Goal: Task Accomplishment & Management: Use online tool/utility

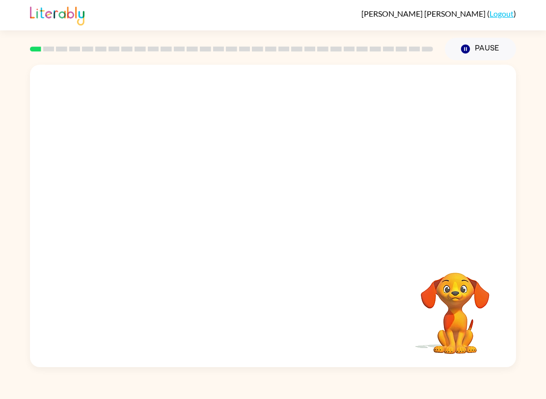
click at [245, 164] on video "Your browser must support playing .mp4 files to use Literably. Please try using…" at bounding box center [273, 158] width 486 height 187
click at [258, 187] on div at bounding box center [273, 216] width 486 height 303
click at [258, 211] on button "button" at bounding box center [272, 221] width 63 height 36
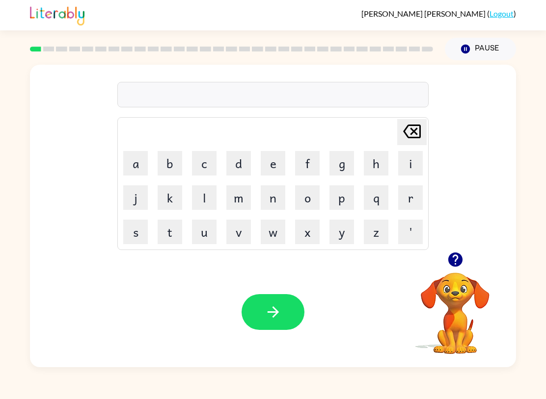
click at [142, 228] on button "s" at bounding box center [135, 232] width 25 height 25
click at [373, 162] on button "h" at bounding box center [376, 163] width 25 height 25
click at [204, 236] on button "u" at bounding box center [204, 232] width 25 height 25
click at [128, 233] on button "s" at bounding box center [135, 232] width 25 height 25
click at [375, 169] on button "h" at bounding box center [376, 163] width 25 height 25
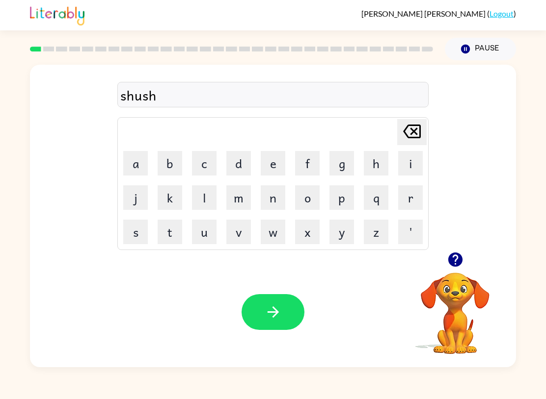
click at [300, 333] on div "Your browser must support playing .mp4 files to use Literably. Please try using…" at bounding box center [273, 312] width 486 height 110
click at [252, 324] on button "button" at bounding box center [272, 312] width 63 height 36
click at [252, 324] on div at bounding box center [272, 312] width 63 height 36
click at [257, 317] on div at bounding box center [272, 312] width 63 height 36
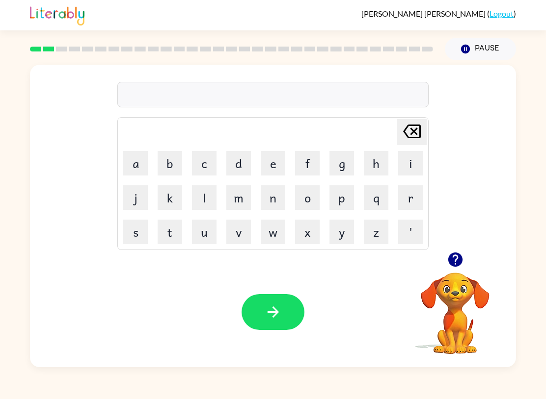
click at [136, 168] on button "a" at bounding box center [135, 163] width 25 height 25
click at [346, 195] on button "p" at bounding box center [341, 198] width 25 height 25
click at [411, 159] on button "i" at bounding box center [410, 163] width 25 height 25
click at [411, 130] on icon at bounding box center [412, 132] width 18 height 14
click at [416, 186] on button "r" at bounding box center [410, 198] width 25 height 25
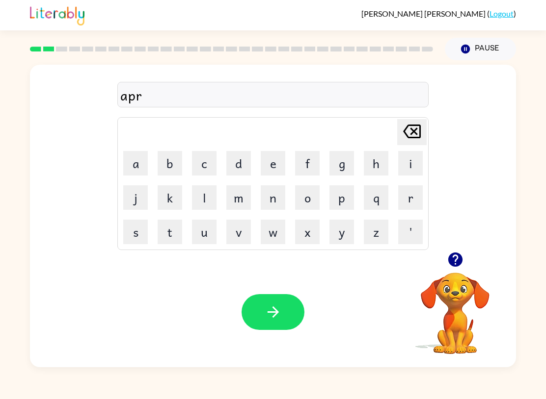
click at [413, 126] on icon at bounding box center [412, 132] width 18 height 14
click at [413, 162] on button "i" at bounding box center [410, 163] width 25 height 25
click at [413, 132] on icon at bounding box center [412, 132] width 18 height 14
click at [407, 192] on button "r" at bounding box center [410, 198] width 25 height 25
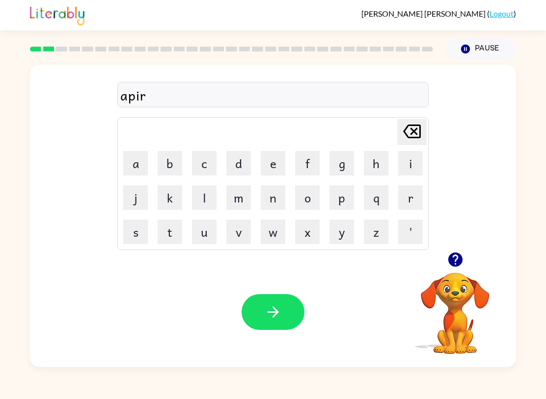
click at [136, 165] on button "a" at bounding box center [135, 163] width 25 height 25
click at [276, 188] on button "n" at bounding box center [273, 198] width 25 height 25
click at [206, 169] on button "c" at bounding box center [204, 163] width 25 height 25
click at [268, 169] on button "e" at bounding box center [273, 163] width 25 height 25
click at [130, 229] on button "s" at bounding box center [135, 232] width 25 height 25
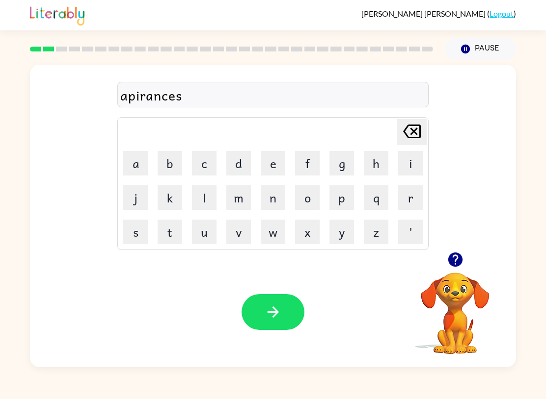
click at [268, 315] on icon "button" at bounding box center [273, 312] width 17 height 17
click at [409, 197] on button "r" at bounding box center [410, 198] width 25 height 25
click at [283, 165] on button "e" at bounding box center [273, 163] width 25 height 25
click at [136, 157] on button "a" at bounding box center [135, 163] width 25 height 25
click at [205, 191] on button "l" at bounding box center [204, 198] width 25 height 25
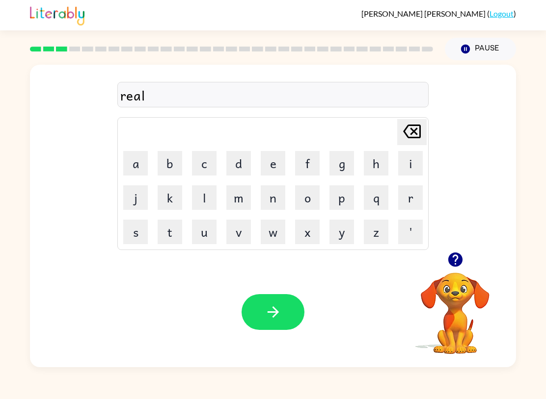
click at [403, 164] on button "i" at bounding box center [410, 163] width 25 height 25
click at [172, 235] on button "t" at bounding box center [170, 232] width 25 height 25
click at [408, 166] on button "i" at bounding box center [410, 163] width 25 height 25
click at [256, 340] on div "Your browser must support playing .mp4 files to use Literably. Please try using…" at bounding box center [273, 312] width 486 height 110
click at [412, 133] on icon "[PERSON_NAME] last character input" at bounding box center [412, 132] width 24 height 24
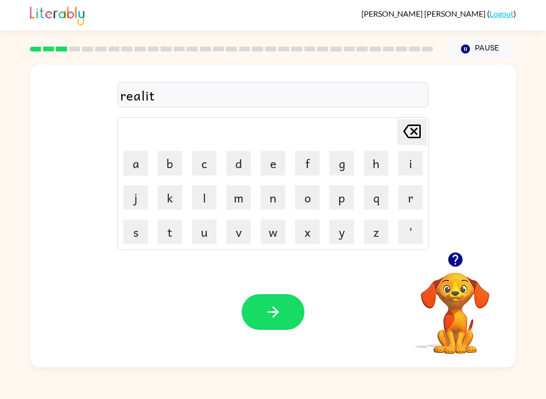
click at [262, 165] on button "e" at bounding box center [273, 163] width 25 height 25
click at [415, 129] on icon "[PERSON_NAME] last character input" at bounding box center [412, 132] width 24 height 24
click at [410, 162] on button "i" at bounding box center [410, 163] width 25 height 25
click at [285, 317] on button "button" at bounding box center [272, 312] width 63 height 36
click at [268, 151] on button "e" at bounding box center [273, 163] width 25 height 25
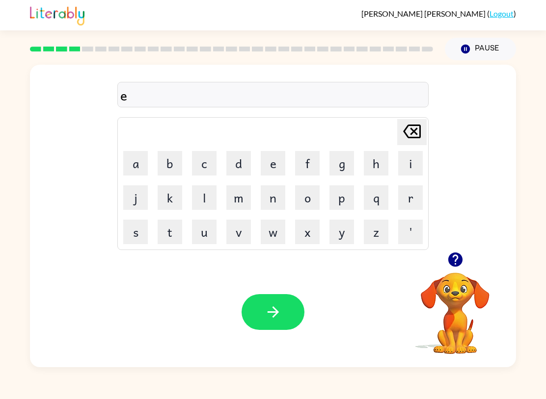
click at [194, 204] on button "l" at bounding box center [204, 198] width 25 height 25
click at [414, 166] on button "i" at bounding box center [410, 163] width 25 height 25
click at [248, 198] on button "m" at bounding box center [238, 198] width 25 height 25
click at [406, 166] on button "i" at bounding box center [410, 163] width 25 height 25
click at [274, 200] on button "n" at bounding box center [273, 198] width 25 height 25
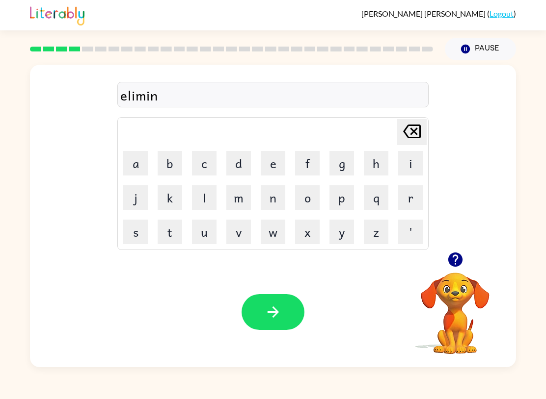
click at [136, 168] on button "a" at bounding box center [135, 163] width 25 height 25
click at [173, 236] on button "t" at bounding box center [170, 232] width 25 height 25
click at [203, 164] on button "c" at bounding box center [204, 163] width 25 height 25
click at [413, 133] on icon at bounding box center [412, 132] width 18 height 14
click at [266, 158] on button "e" at bounding box center [273, 163] width 25 height 25
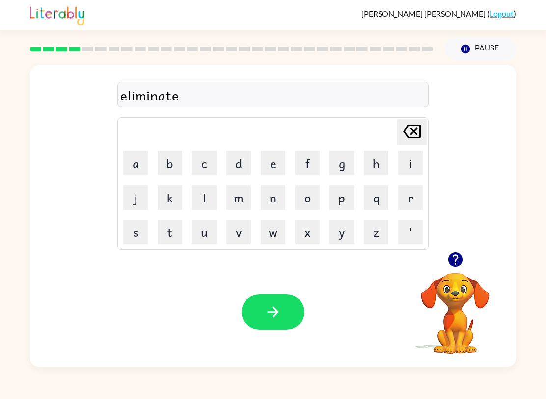
click at [278, 324] on button "button" at bounding box center [272, 312] width 63 height 36
click at [229, 166] on button "d" at bounding box center [238, 163] width 25 height 25
click at [206, 226] on button "u" at bounding box center [204, 232] width 25 height 25
click at [346, 207] on button "p" at bounding box center [341, 198] width 25 height 25
click at [210, 193] on button "l" at bounding box center [204, 198] width 25 height 25
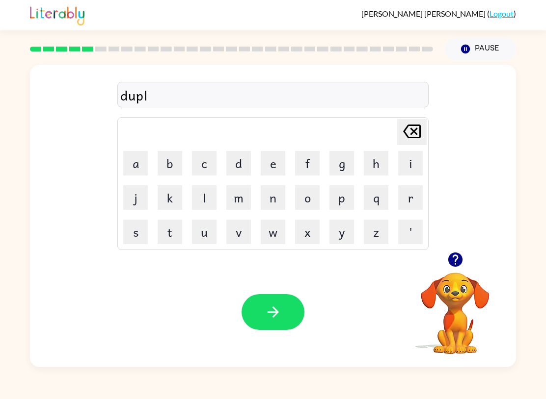
click at [408, 157] on button "i" at bounding box center [410, 163] width 25 height 25
click at [208, 175] on button "c" at bounding box center [204, 163] width 25 height 25
click at [130, 236] on button "s" at bounding box center [135, 232] width 25 height 25
click at [412, 131] on icon at bounding box center [412, 132] width 18 height 14
click at [137, 198] on button "j" at bounding box center [135, 198] width 25 height 25
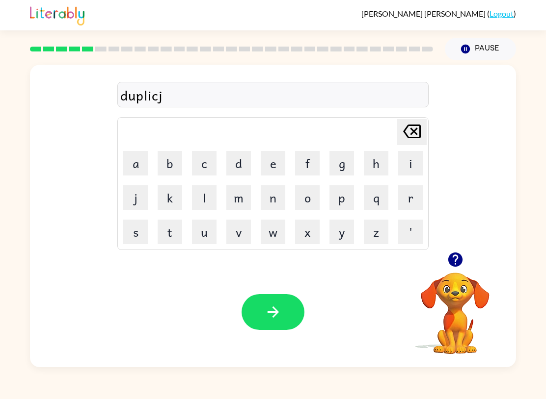
click at [402, 130] on icon "[PERSON_NAME] last character input" at bounding box center [412, 132] width 24 height 24
click at [142, 159] on button "a" at bounding box center [135, 163] width 25 height 25
click at [175, 231] on button "t" at bounding box center [170, 232] width 25 height 25
click at [271, 161] on button "e" at bounding box center [273, 163] width 25 height 25
click at [279, 295] on button "button" at bounding box center [272, 312] width 63 height 36
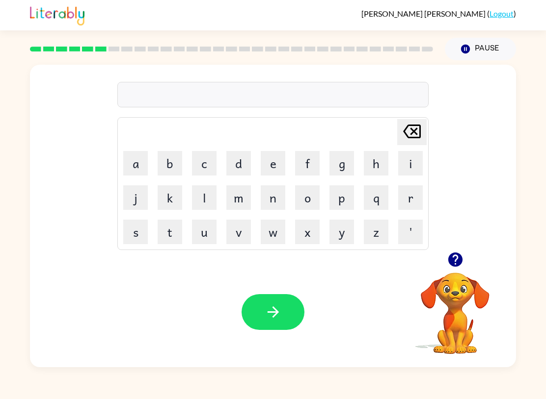
click at [234, 230] on button "v" at bounding box center [238, 232] width 25 height 25
click at [133, 158] on button "a" at bounding box center [135, 163] width 25 height 25
click at [216, 160] on button "c" at bounding box center [204, 163] width 25 height 25
click at [131, 164] on button "a" at bounding box center [135, 163] width 25 height 25
click at [406, 166] on button "i" at bounding box center [410, 163] width 25 height 25
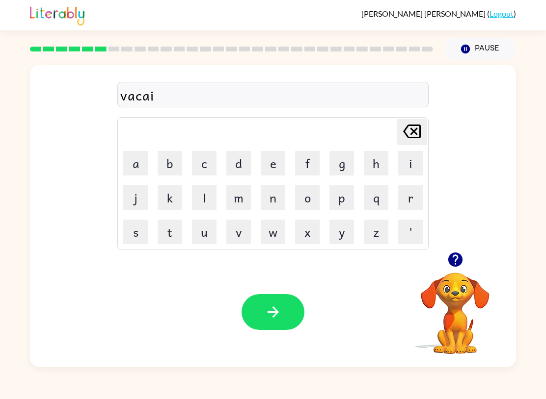
click at [179, 233] on button "t" at bounding box center [170, 232] width 25 height 25
click at [400, 162] on button "i" at bounding box center [410, 163] width 25 height 25
click at [318, 199] on button "o" at bounding box center [307, 198] width 25 height 25
click at [274, 200] on button "n" at bounding box center [273, 198] width 25 height 25
click at [455, 261] on icon "button" at bounding box center [455, 259] width 17 height 17
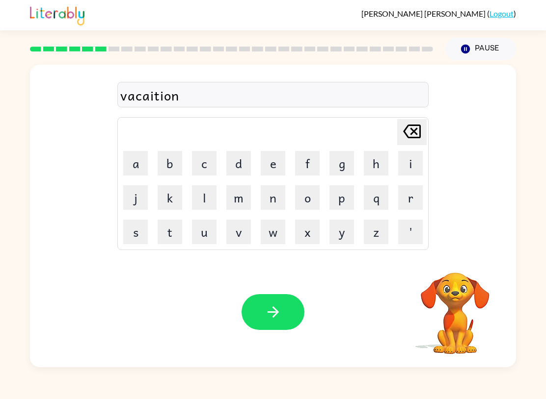
click at [27, 10] on div "[PERSON_NAME] ( Logout )" at bounding box center [273, 15] width 546 height 30
click at [265, 318] on icon "button" at bounding box center [273, 312] width 17 height 17
click at [372, 165] on button "h" at bounding box center [376, 163] width 25 height 25
click at [202, 235] on button "u" at bounding box center [204, 232] width 25 height 25
click at [172, 230] on button "t" at bounding box center [170, 232] width 25 height 25
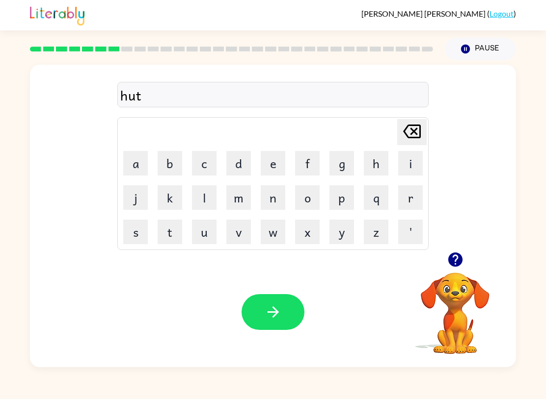
click at [415, 133] on icon at bounding box center [412, 132] width 18 height 14
click at [414, 129] on icon "[PERSON_NAME] last character input" at bounding box center [412, 132] width 24 height 24
click at [415, 123] on icon "[PERSON_NAME] last character input" at bounding box center [412, 132] width 24 height 24
click at [346, 197] on button "p" at bounding box center [341, 198] width 25 height 25
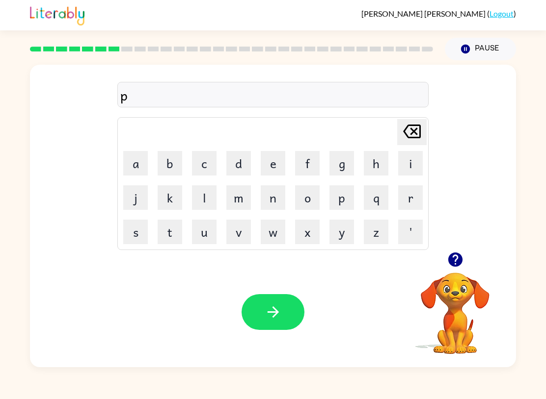
click at [204, 226] on button "u" at bounding box center [204, 232] width 25 height 25
click at [247, 159] on button "d" at bounding box center [238, 163] width 25 height 25
click at [211, 199] on button "l" at bounding box center [204, 198] width 25 height 25
click at [283, 166] on button "e" at bounding box center [273, 163] width 25 height 25
click at [274, 339] on div "Your browser must support playing .mp4 files to use Literably. Please try using…" at bounding box center [273, 312] width 486 height 110
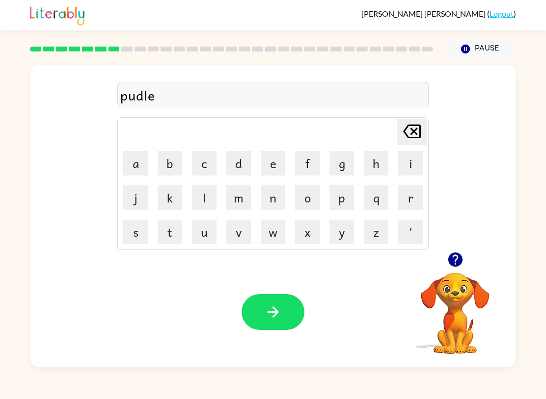
click at [284, 311] on button "button" at bounding box center [272, 312] width 63 height 36
click at [452, 264] on icon "button" at bounding box center [455, 260] width 14 height 14
click at [340, 200] on button "p" at bounding box center [341, 198] width 25 height 25
click at [138, 163] on button "a" at bounding box center [135, 163] width 25 height 25
click at [411, 195] on button "r" at bounding box center [410, 198] width 25 height 25
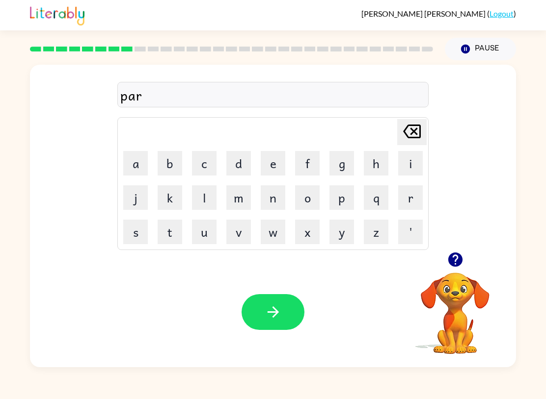
click at [229, 159] on button "d" at bounding box center [238, 163] width 25 height 25
click at [412, 129] on icon "[PERSON_NAME] last character input" at bounding box center [412, 132] width 24 height 24
click at [235, 166] on button "d" at bounding box center [238, 163] width 25 height 25
click at [419, 133] on icon at bounding box center [412, 132] width 18 height 14
click at [205, 206] on button "l" at bounding box center [204, 198] width 25 height 25
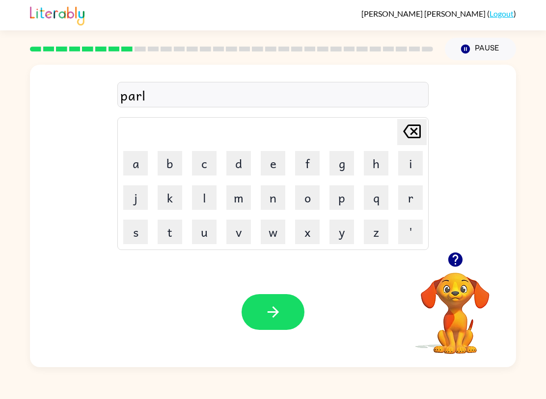
click at [417, 124] on icon "[PERSON_NAME] last character input" at bounding box center [412, 132] width 24 height 24
click at [166, 224] on button "t" at bounding box center [170, 232] width 25 height 25
click at [409, 160] on button "i" at bounding box center [410, 163] width 25 height 25
click at [209, 157] on button "c" at bounding box center [204, 163] width 25 height 25
click at [213, 194] on button "l" at bounding box center [204, 198] width 25 height 25
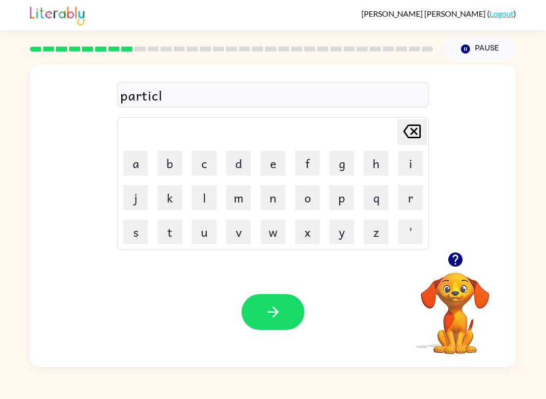
click at [268, 174] on button "e" at bounding box center [273, 163] width 25 height 25
click at [283, 317] on button "button" at bounding box center [272, 312] width 63 height 36
click at [409, 200] on button "r" at bounding box center [410, 198] width 25 height 25
click at [273, 162] on button "e" at bounding box center [273, 163] width 25 height 25
click at [409, 130] on icon "[PERSON_NAME] last character input" at bounding box center [412, 132] width 24 height 24
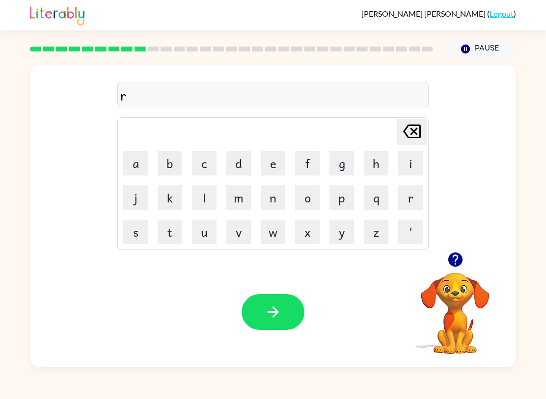
click at [407, 156] on button "i" at bounding box center [410, 163] width 25 height 25
click at [206, 159] on button "c" at bounding box center [204, 163] width 25 height 25
click at [134, 169] on button "a" at bounding box center [135, 163] width 25 height 25
click at [346, 198] on button "p" at bounding box center [341, 198] width 25 height 25
click at [140, 231] on button "s" at bounding box center [135, 232] width 25 height 25
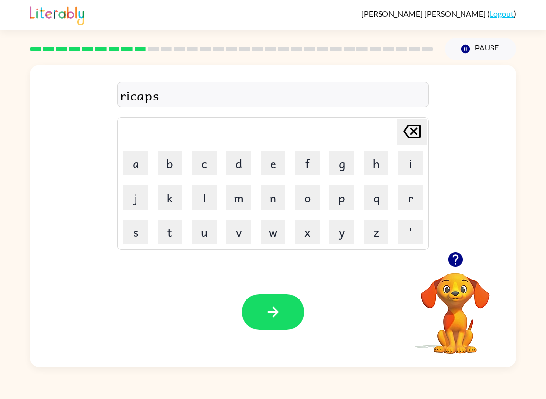
click at [372, 168] on button "h" at bounding box center [376, 163] width 25 height 25
click at [202, 229] on button "u" at bounding box center [204, 232] width 25 height 25
click at [413, 198] on button "r" at bounding box center [410, 198] width 25 height 25
click at [266, 153] on button "e" at bounding box center [273, 163] width 25 height 25
click at [276, 325] on button "button" at bounding box center [272, 312] width 63 height 36
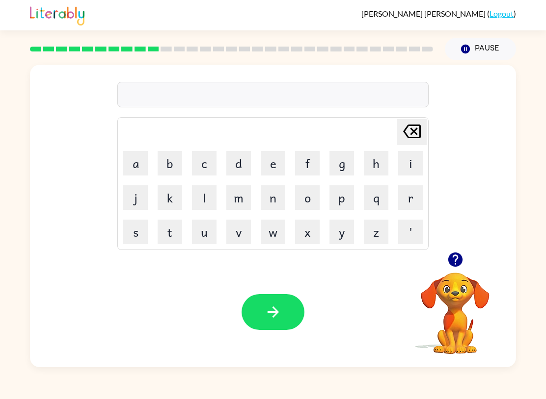
click at [340, 195] on button "p" at bounding box center [341, 198] width 25 height 25
click at [417, 201] on button "r" at bounding box center [410, 198] width 25 height 25
click at [396, 160] on td "i" at bounding box center [410, 163] width 33 height 33
click at [413, 163] on button "i" at bounding box center [410, 163] width 25 height 25
click at [140, 231] on button "s" at bounding box center [135, 232] width 25 height 25
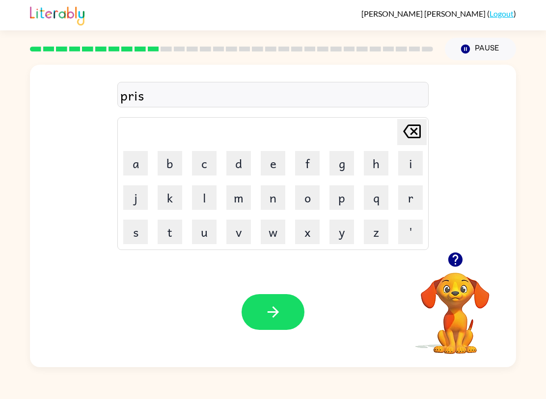
click at [200, 162] on button "c" at bounding box center [204, 163] width 25 height 25
click at [208, 193] on button "l" at bounding box center [204, 198] width 25 height 25
click at [280, 156] on button "e" at bounding box center [273, 163] width 25 height 25
click at [281, 308] on icon "button" at bounding box center [273, 312] width 17 height 17
click at [207, 162] on button "c" at bounding box center [204, 163] width 25 height 25
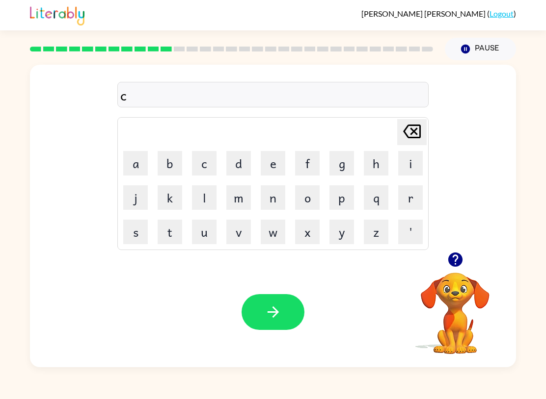
click at [419, 193] on button "r" at bounding box center [410, 198] width 25 height 25
click at [132, 155] on button "a" at bounding box center [135, 163] width 25 height 25
click at [272, 168] on button "e" at bounding box center [273, 163] width 25 height 25
click at [240, 236] on button "v" at bounding box center [238, 232] width 25 height 25
click at [265, 159] on button "e" at bounding box center [273, 163] width 25 height 25
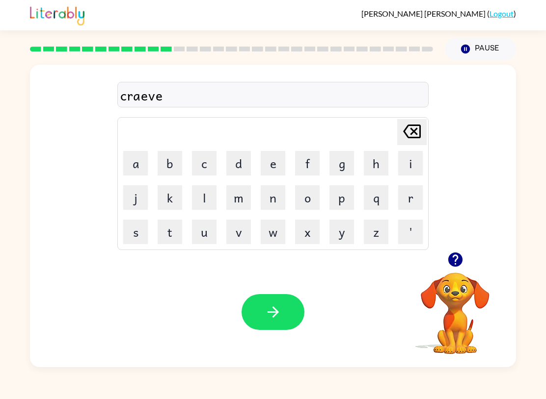
click at [274, 318] on icon "button" at bounding box center [273, 312] width 17 height 17
click at [238, 165] on button "d" at bounding box center [238, 163] width 25 height 25
click at [405, 168] on button "i" at bounding box center [410, 163] width 25 height 25
click at [201, 157] on button "c" at bounding box center [204, 163] width 25 height 25
click at [163, 239] on button "t" at bounding box center [170, 232] width 25 height 25
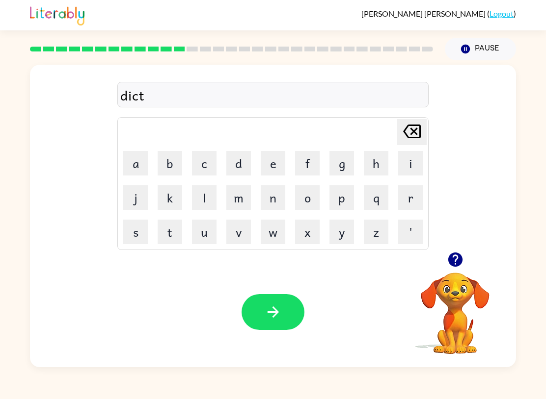
click at [132, 159] on button "a" at bounding box center [135, 163] width 25 height 25
click at [169, 225] on button "t" at bounding box center [170, 232] width 25 height 25
click at [271, 160] on button "e" at bounding box center [273, 163] width 25 height 25
click at [273, 313] on icon "button" at bounding box center [272, 312] width 11 height 11
click at [136, 160] on button "a" at bounding box center [135, 163] width 25 height 25
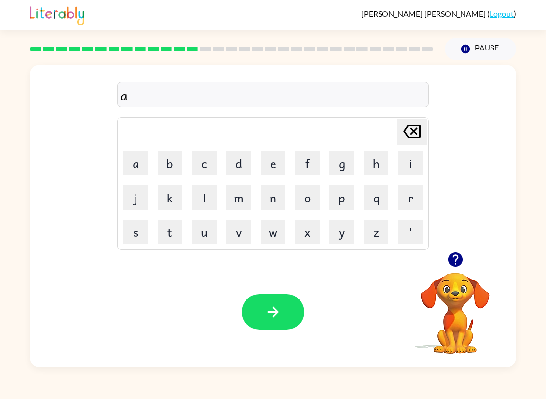
click at [401, 165] on button "i" at bounding box center [410, 163] width 25 height 25
click at [412, 123] on icon "[PERSON_NAME] last character input" at bounding box center [412, 132] width 24 height 24
click at [411, 122] on icon "[PERSON_NAME] last character input" at bounding box center [412, 132] width 24 height 24
click at [411, 127] on icon "[PERSON_NAME] last character input" at bounding box center [412, 132] width 24 height 24
click at [411, 126] on icon at bounding box center [412, 132] width 18 height 14
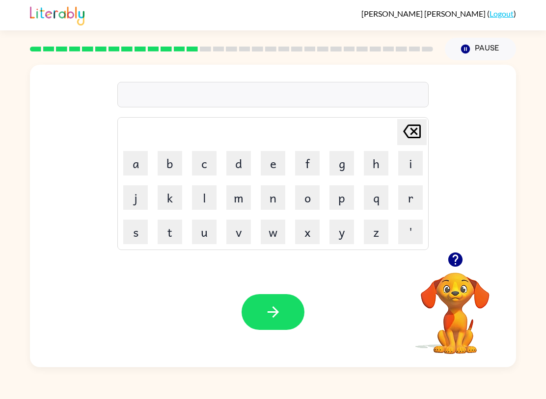
click at [343, 196] on button "p" at bounding box center [341, 198] width 25 height 25
click at [138, 164] on button "a" at bounding box center [135, 163] width 25 height 25
click at [404, 162] on button "i" at bounding box center [410, 163] width 25 height 25
click at [248, 201] on button "m" at bounding box center [238, 198] width 25 height 25
click at [268, 157] on button "e" at bounding box center [273, 163] width 25 height 25
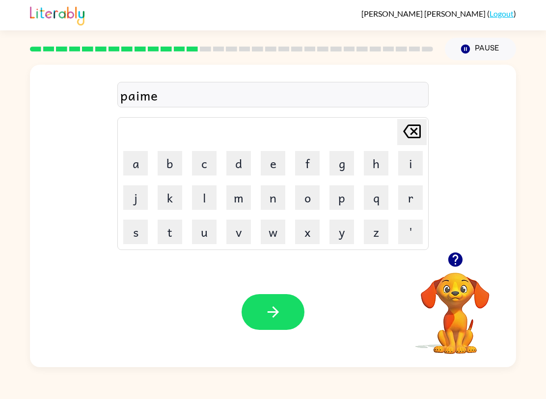
click at [277, 200] on button "n" at bounding box center [273, 198] width 25 height 25
click at [171, 231] on button "t" at bounding box center [170, 232] width 25 height 25
click at [284, 324] on button "button" at bounding box center [272, 312] width 63 height 36
click at [244, 204] on button "m" at bounding box center [238, 198] width 25 height 25
click at [129, 158] on button "a" at bounding box center [135, 163] width 25 height 25
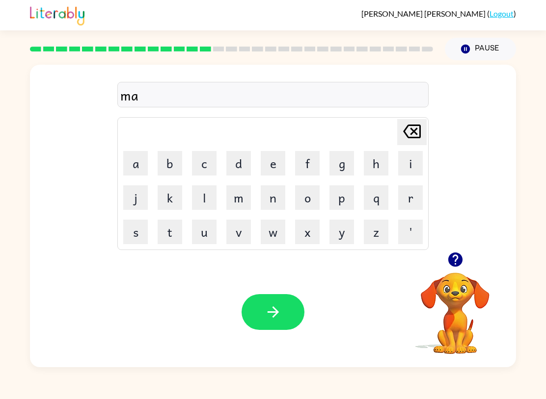
click at [409, 136] on icon "[PERSON_NAME] last character input" at bounding box center [412, 132] width 24 height 24
click at [281, 166] on button "e" at bounding box center [273, 163] width 25 height 25
click at [418, 141] on icon "[PERSON_NAME] last character input" at bounding box center [412, 132] width 24 height 24
click at [121, 161] on td "a" at bounding box center [135, 163] width 33 height 33
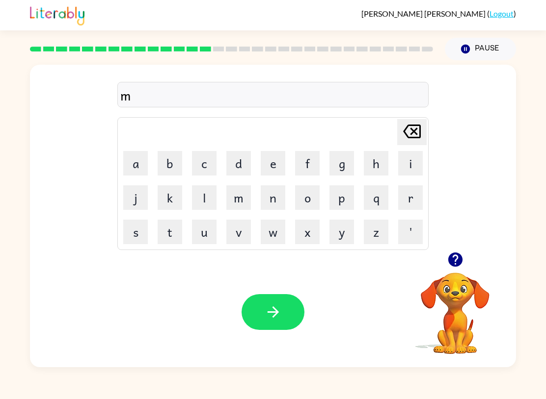
click at [131, 173] on button "a" at bounding box center [135, 163] width 25 height 25
click at [345, 233] on button "y" at bounding box center [341, 232] width 25 height 25
click at [282, 164] on button "e" at bounding box center [273, 163] width 25 height 25
click at [410, 197] on button "r" at bounding box center [410, 198] width 25 height 25
click at [284, 323] on button "button" at bounding box center [272, 312] width 63 height 36
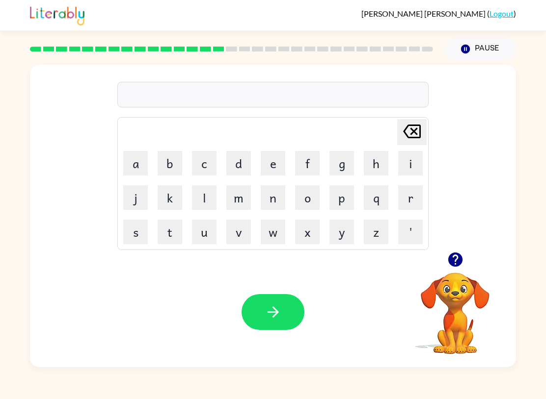
click at [127, 237] on button "s" at bounding box center [135, 232] width 25 height 25
click at [343, 197] on button "p" at bounding box center [341, 198] width 25 height 25
click at [138, 166] on button "a" at bounding box center [135, 163] width 25 height 25
click at [411, 204] on button "r" at bounding box center [410, 198] width 25 height 25
click at [170, 191] on button "k" at bounding box center [170, 198] width 25 height 25
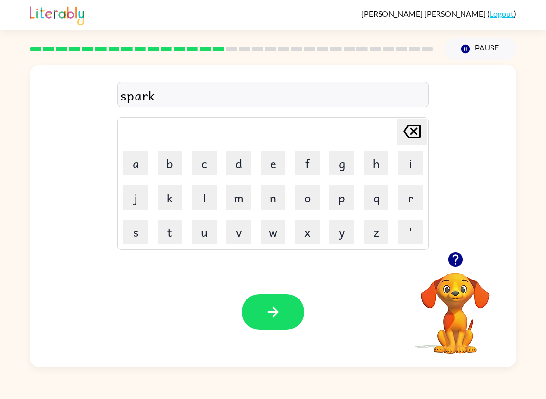
click at [267, 313] on icon "button" at bounding box center [273, 312] width 17 height 17
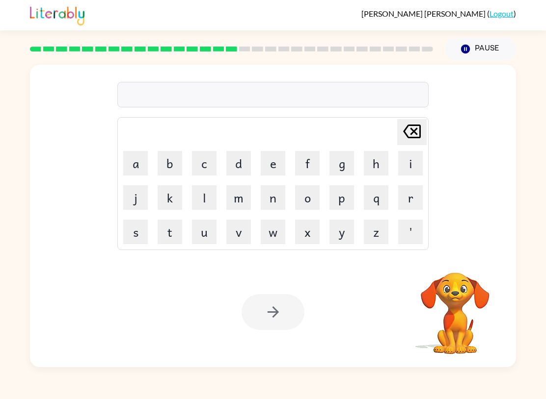
click at [414, 16] on span "[PERSON_NAME]" at bounding box center [424, 13] width 126 height 9
click at [335, 186] on button "p" at bounding box center [341, 198] width 25 height 25
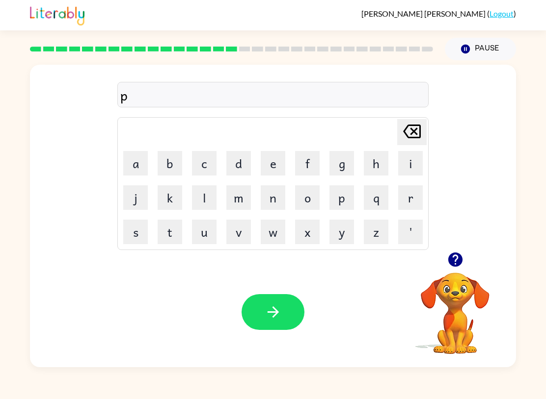
click at [125, 161] on button "a" at bounding box center [135, 163] width 25 height 25
click at [198, 191] on button "l" at bounding box center [204, 198] width 25 height 25
click at [204, 203] on button "l" at bounding box center [204, 198] width 25 height 25
click at [418, 137] on icon "[PERSON_NAME] last character input" at bounding box center [412, 132] width 24 height 24
click at [275, 306] on icon "button" at bounding box center [273, 312] width 17 height 17
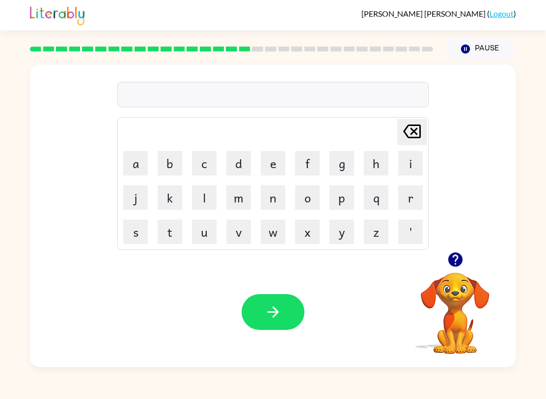
click at [129, 230] on button "s" at bounding box center [135, 232] width 25 height 25
click at [346, 199] on button "p" at bounding box center [341, 198] width 25 height 25
click at [412, 166] on button "i" at bounding box center [410, 163] width 25 height 25
click at [273, 201] on button "n" at bounding box center [273, 198] width 25 height 25
click at [410, 155] on button "i" at bounding box center [410, 163] width 25 height 25
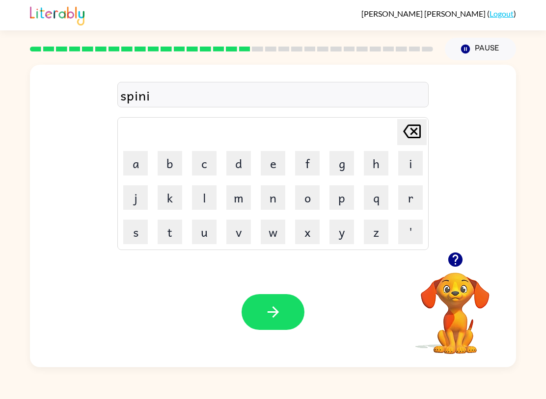
click at [272, 205] on button "n" at bounding box center [273, 198] width 25 height 25
click at [337, 160] on button "g" at bounding box center [341, 163] width 25 height 25
click at [275, 327] on button "button" at bounding box center [272, 312] width 63 height 36
click at [346, 160] on button "g" at bounding box center [341, 163] width 25 height 25
click at [420, 204] on button "r" at bounding box center [410, 198] width 25 height 25
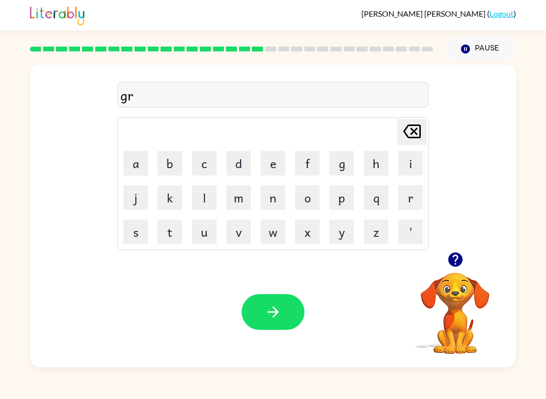
click at [132, 161] on button "a" at bounding box center [135, 163] width 25 height 25
click at [412, 131] on icon at bounding box center [412, 132] width 18 height 14
click at [274, 197] on button "n" at bounding box center [273, 198] width 25 height 25
click at [411, 136] on icon "[PERSON_NAME] last character input" at bounding box center [412, 132] width 24 height 24
click at [203, 237] on button "u" at bounding box center [204, 232] width 25 height 25
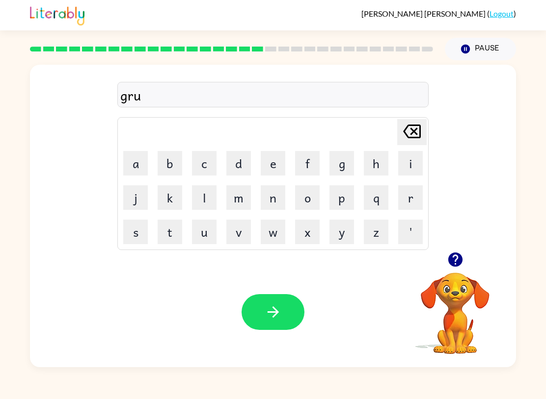
click at [241, 193] on button "m" at bounding box center [238, 198] width 25 height 25
click at [344, 201] on button "p" at bounding box center [341, 198] width 25 height 25
click at [412, 160] on button "i" at bounding box center [410, 163] width 25 height 25
click at [269, 161] on button "e" at bounding box center [273, 163] width 25 height 25
click at [137, 231] on button "s" at bounding box center [135, 232] width 25 height 25
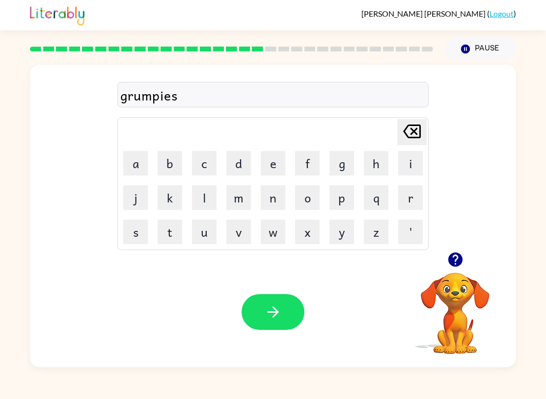
click at [176, 228] on button "t" at bounding box center [170, 232] width 25 height 25
click at [272, 316] on icon "button" at bounding box center [273, 312] width 17 height 17
click at [406, 165] on button "i" at bounding box center [410, 163] width 25 height 25
click at [266, 204] on button "n" at bounding box center [273, 198] width 25 height 25
click at [209, 171] on button "c" at bounding box center [204, 163] width 25 height 25
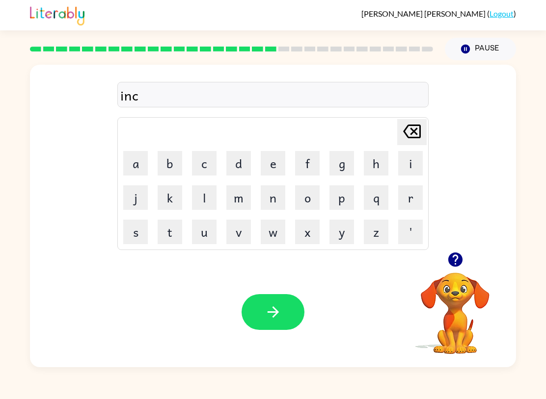
click at [409, 194] on button "r" at bounding box center [410, 198] width 25 height 25
click at [135, 173] on button "a" at bounding box center [135, 163] width 25 height 25
click at [232, 163] on button "d" at bounding box center [238, 163] width 25 height 25
click at [414, 166] on button "i" at bounding box center [410, 163] width 25 height 25
click at [239, 169] on button "d" at bounding box center [238, 163] width 25 height 25
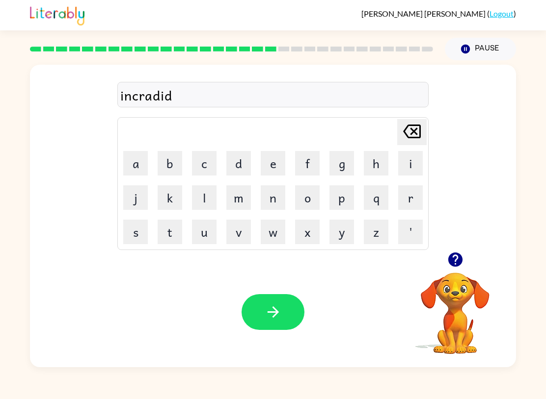
click at [204, 201] on button "l" at bounding box center [204, 198] width 25 height 25
click at [267, 167] on button "e" at bounding box center [273, 163] width 25 height 25
click at [426, 120] on button "[PERSON_NAME] last character input" at bounding box center [411, 132] width 29 height 26
click at [429, 124] on div "incradidl [PERSON_NAME] last character input a b c d e f g h i j k l m n o p q …" at bounding box center [273, 158] width 486 height 187
click at [424, 125] on button "[PERSON_NAME] last character input" at bounding box center [411, 132] width 29 height 26
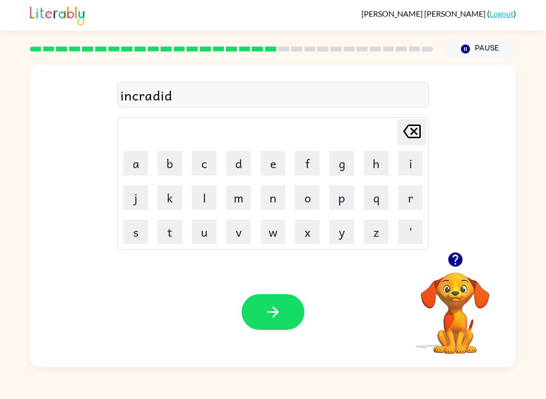
click at [420, 124] on icon "[PERSON_NAME] last character input" at bounding box center [412, 132] width 24 height 24
click at [171, 159] on button "b" at bounding box center [170, 163] width 25 height 25
click at [209, 187] on button "l" at bounding box center [204, 198] width 25 height 25
click at [272, 156] on button "e" at bounding box center [273, 163] width 25 height 25
click at [150, 105] on div "incradible" at bounding box center [272, 95] width 305 height 21
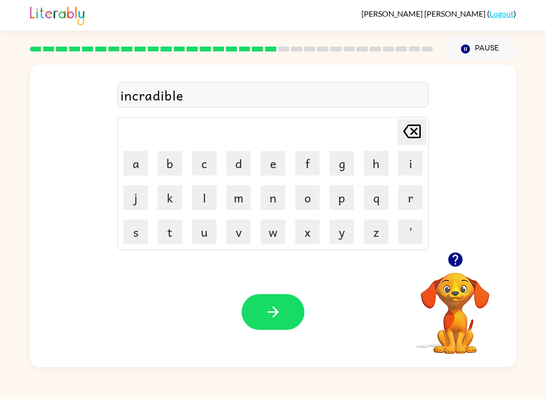
click at [149, 105] on div "incradible" at bounding box center [272, 95] width 305 height 21
click at [139, 98] on div "incradible" at bounding box center [272, 95] width 305 height 21
click at [147, 92] on div "incradible" at bounding box center [272, 95] width 305 height 21
click at [144, 96] on div "incradible" at bounding box center [272, 95] width 305 height 21
click at [413, 133] on icon at bounding box center [412, 132] width 18 height 14
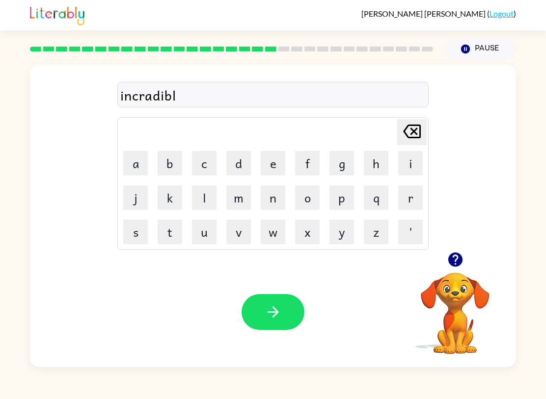
click at [416, 138] on icon at bounding box center [412, 132] width 18 height 14
click at [418, 136] on icon "[PERSON_NAME] last character input" at bounding box center [412, 132] width 24 height 24
click at [419, 135] on icon "[PERSON_NAME] last character input" at bounding box center [412, 132] width 24 height 24
click at [419, 134] on icon "[PERSON_NAME] last character input" at bounding box center [412, 132] width 24 height 24
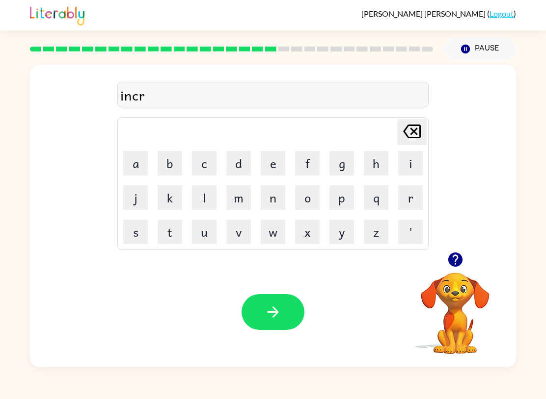
click at [239, 160] on button "d" at bounding box center [238, 163] width 25 height 25
click at [413, 125] on icon "[PERSON_NAME] last character input" at bounding box center [412, 132] width 24 height 24
click at [271, 154] on button "e" at bounding box center [273, 163] width 25 height 25
click at [241, 162] on button "d" at bounding box center [238, 163] width 25 height 25
click at [412, 161] on button "i" at bounding box center [410, 163] width 25 height 25
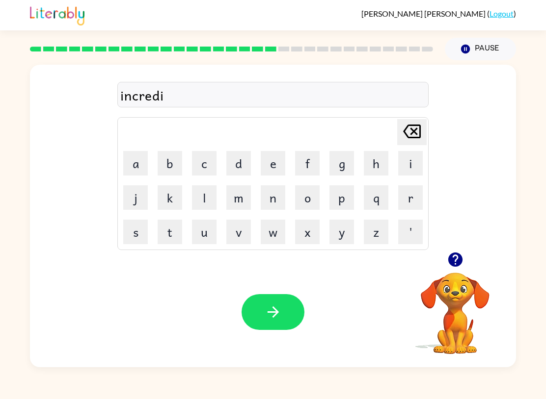
click at [167, 166] on button "b" at bounding box center [170, 163] width 25 height 25
click at [199, 200] on button "l" at bounding box center [204, 198] width 25 height 25
click at [276, 166] on button "e" at bounding box center [273, 163] width 25 height 25
click at [265, 327] on button "button" at bounding box center [272, 312] width 63 height 36
click at [203, 198] on button "l" at bounding box center [204, 198] width 25 height 25
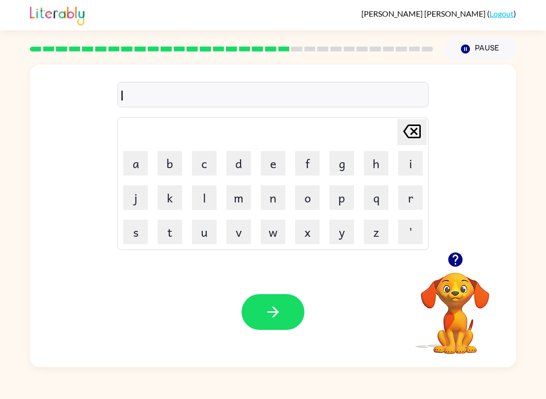
click at [413, 157] on button "i" at bounding box center [410, 163] width 25 height 25
click at [142, 224] on button "s" at bounding box center [135, 232] width 25 height 25
click at [263, 159] on button "e" at bounding box center [273, 163] width 25 height 25
click at [273, 198] on button "n" at bounding box center [273, 198] width 25 height 25
click at [275, 162] on button "e" at bounding box center [273, 163] width 25 height 25
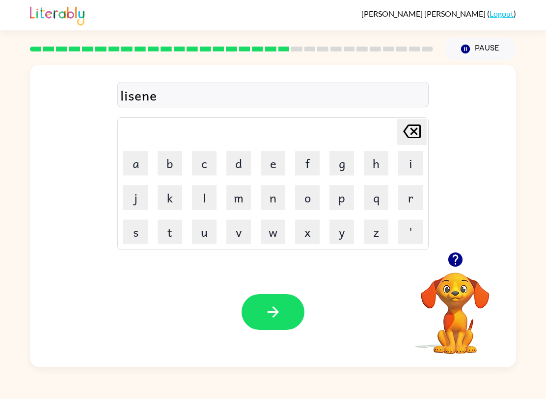
click at [420, 130] on icon at bounding box center [412, 132] width 18 height 14
click at [169, 229] on button "t" at bounding box center [170, 232] width 25 height 25
click at [279, 305] on icon "button" at bounding box center [273, 312] width 17 height 17
click at [274, 203] on button "n" at bounding box center [273, 198] width 25 height 25
click at [318, 195] on button "o" at bounding box center [307, 198] width 25 height 25
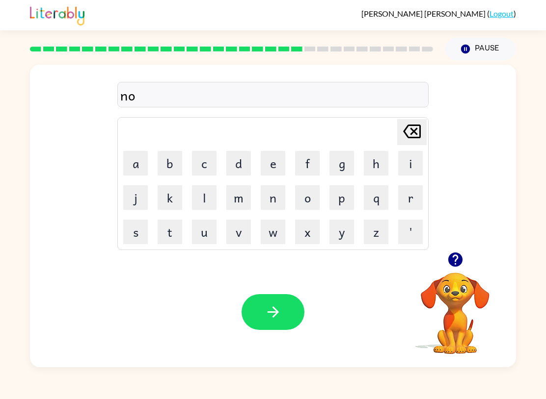
click at [233, 197] on button "m" at bounding box center [238, 198] width 25 height 25
click at [414, 160] on button "i" at bounding box center [410, 163] width 25 height 25
click at [278, 192] on button "n" at bounding box center [273, 198] width 25 height 25
click at [135, 161] on button "a" at bounding box center [135, 163] width 25 height 25
click at [171, 233] on button "t" at bounding box center [170, 232] width 25 height 25
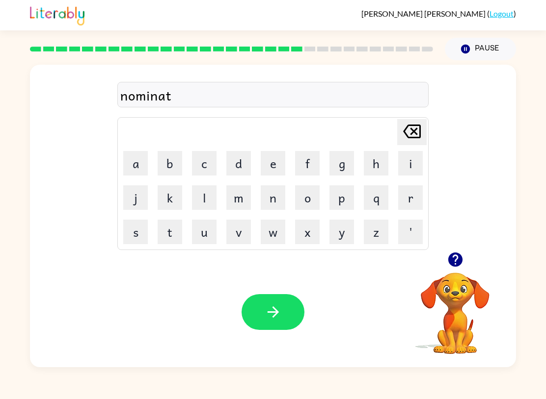
click at [271, 164] on button "e" at bounding box center [273, 163] width 25 height 25
click at [277, 315] on icon "button" at bounding box center [273, 312] width 17 height 17
click at [132, 241] on button "s" at bounding box center [135, 232] width 25 height 25
click at [203, 232] on button "u" at bounding box center [204, 232] width 25 height 25
click at [136, 235] on button "s" at bounding box center [135, 232] width 25 height 25
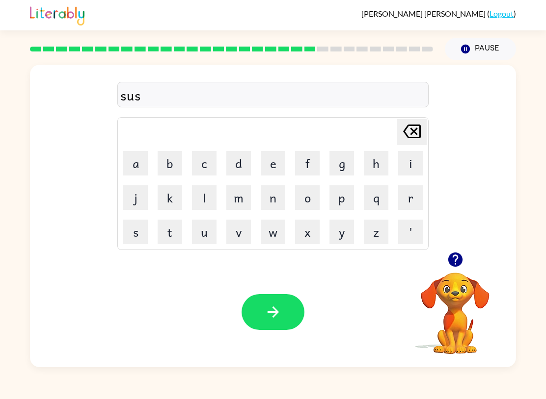
click at [173, 231] on button "t" at bounding box center [170, 232] width 25 height 25
click at [126, 174] on button "a" at bounding box center [135, 163] width 25 height 25
click at [398, 165] on button "i" at bounding box center [410, 163] width 25 height 25
click at [279, 197] on button "n" at bounding box center [273, 198] width 25 height 25
click at [272, 329] on button "button" at bounding box center [272, 312] width 63 height 36
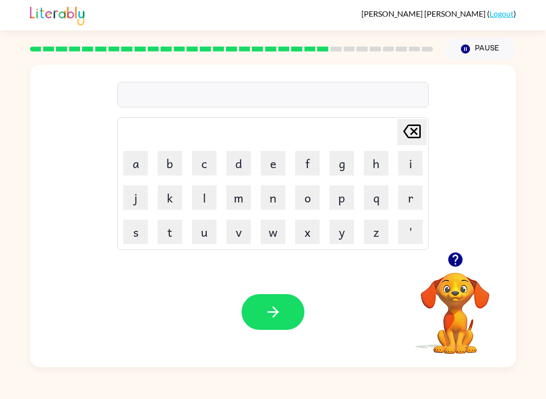
click at [271, 235] on button "w" at bounding box center [273, 232] width 25 height 25
click at [300, 209] on button "o" at bounding box center [307, 198] width 25 height 25
click at [408, 203] on button "r" at bounding box center [410, 198] width 25 height 25
click at [238, 165] on button "d" at bounding box center [238, 163] width 25 height 25
click at [339, 229] on button "y" at bounding box center [341, 232] width 25 height 25
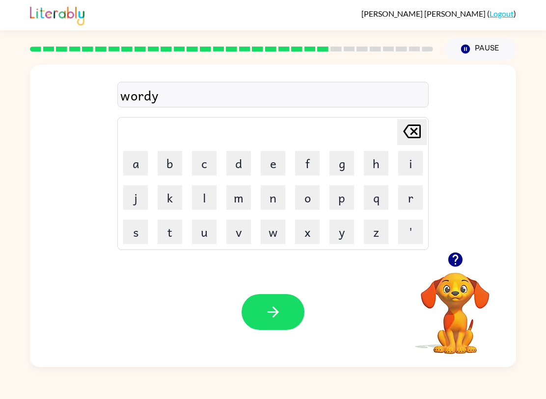
click at [276, 307] on icon "button" at bounding box center [273, 312] width 17 height 17
click at [403, 198] on button "r" at bounding box center [410, 198] width 25 height 25
click at [275, 159] on button "e" at bounding box center [273, 163] width 25 height 25
click at [413, 134] on icon "[PERSON_NAME] last character input" at bounding box center [412, 132] width 24 height 24
click at [270, 152] on button "e" at bounding box center [273, 163] width 25 height 25
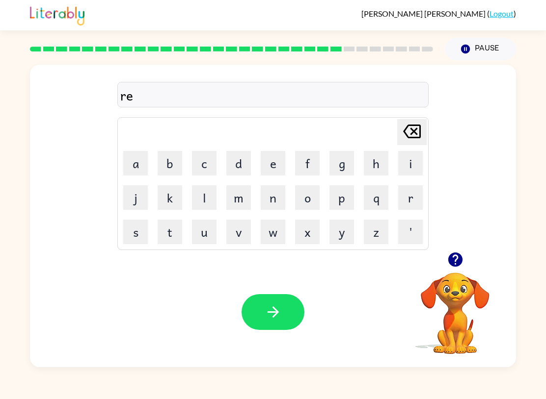
click at [129, 162] on button "a" at bounding box center [135, 163] width 25 height 25
click at [208, 198] on button "l" at bounding box center [204, 198] width 25 height 25
click at [140, 170] on button "a" at bounding box center [135, 163] width 25 height 25
click at [239, 169] on button "d" at bounding box center [238, 163] width 25 height 25
click at [269, 162] on button "e" at bounding box center [273, 163] width 25 height 25
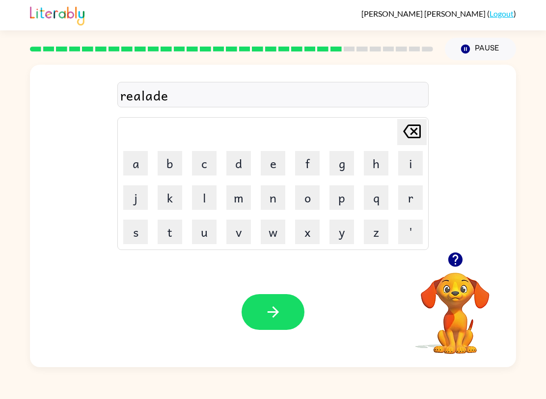
click at [426, 3] on div "[PERSON_NAME] ( Logout )" at bounding box center [273, 15] width 486 height 30
click at [241, 160] on button "d" at bounding box center [238, 163] width 25 height 25
click at [254, 328] on button "button" at bounding box center [272, 312] width 63 height 36
click at [175, 197] on button "k" at bounding box center [170, 198] width 25 height 25
click at [410, 155] on button "i" at bounding box center [410, 163] width 25 height 25
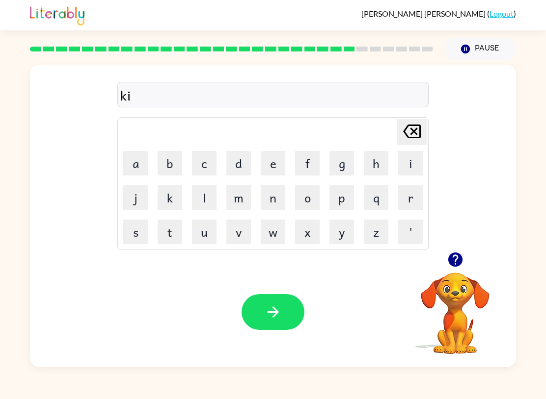
click at [176, 226] on button "t" at bounding box center [170, 232] width 25 height 25
click at [272, 162] on button "e" at bounding box center [273, 163] width 25 height 25
click at [275, 203] on button "n" at bounding box center [273, 198] width 25 height 25
click at [249, 318] on button "button" at bounding box center [272, 312] width 63 height 36
click at [238, 165] on button "d" at bounding box center [238, 163] width 25 height 25
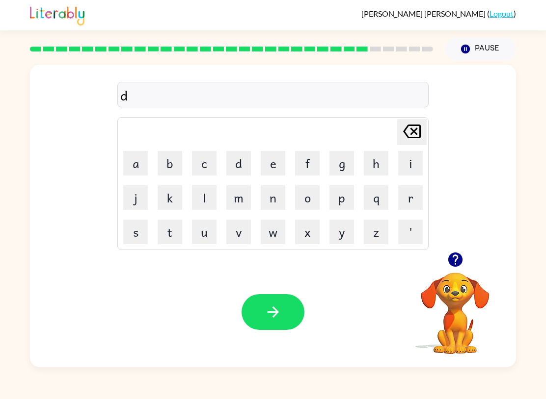
click at [414, 165] on button "i" at bounding box center [410, 163] width 25 height 25
click at [345, 198] on button "p" at bounding box center [341, 198] width 25 height 25
click at [140, 164] on button "a" at bounding box center [135, 163] width 25 height 25
click at [412, 191] on button "r" at bounding box center [410, 198] width 25 height 25
click at [173, 239] on button "t" at bounding box center [170, 232] width 25 height 25
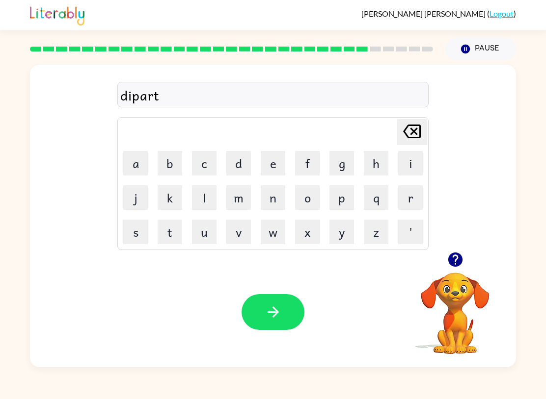
click at [242, 190] on button "m" at bounding box center [238, 198] width 25 height 25
click at [266, 158] on button "e" at bounding box center [273, 163] width 25 height 25
click at [276, 195] on button "n" at bounding box center [273, 198] width 25 height 25
click at [175, 228] on button "t" at bounding box center [170, 232] width 25 height 25
click at [289, 318] on button "button" at bounding box center [272, 312] width 63 height 36
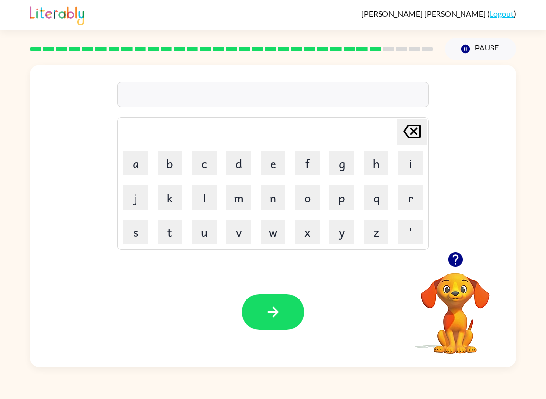
click at [136, 234] on button "s" at bounding box center [135, 232] width 25 height 25
click at [209, 192] on button "l" at bounding box center [204, 198] width 25 height 25
click at [133, 160] on button "a" at bounding box center [135, 163] width 25 height 25
click at [409, 159] on button "i" at bounding box center [410, 163] width 25 height 25
click at [168, 235] on button "t" at bounding box center [170, 232] width 25 height 25
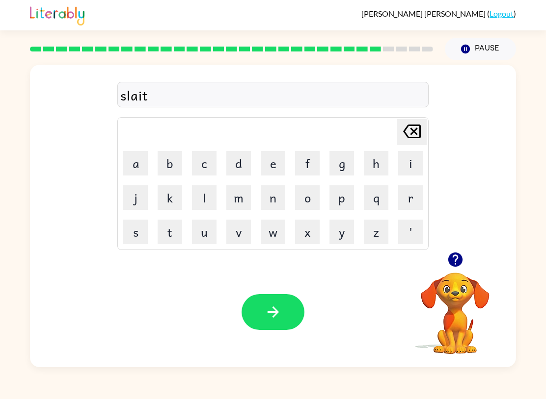
click at [280, 159] on button "e" at bounding box center [273, 163] width 25 height 25
click at [260, 315] on button "button" at bounding box center [272, 312] width 63 height 36
click at [206, 243] on button "u" at bounding box center [204, 232] width 25 height 25
click at [276, 194] on button "n" at bounding box center [273, 198] width 25 height 25
click at [416, 154] on button "i" at bounding box center [410, 163] width 25 height 25
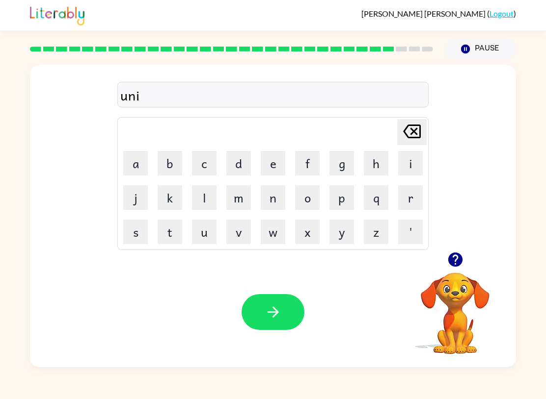
click at [236, 233] on button "v" at bounding box center [238, 232] width 25 height 25
click at [275, 154] on button "e" at bounding box center [273, 163] width 25 height 25
click at [411, 193] on button "r" at bounding box center [410, 198] width 25 height 25
click at [136, 225] on button "s" at bounding box center [135, 232] width 25 height 25
click at [136, 163] on button "a" at bounding box center [135, 163] width 25 height 25
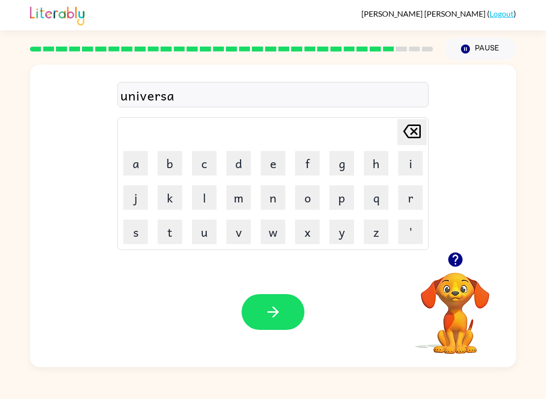
click at [209, 198] on button "l" at bounding box center [204, 198] width 25 height 25
click at [274, 329] on button "button" at bounding box center [272, 312] width 63 height 36
click at [134, 239] on button "s" at bounding box center [135, 232] width 25 height 25
click at [407, 165] on button "i" at bounding box center [410, 163] width 25 height 25
click at [211, 204] on button "l" at bounding box center [204, 198] width 25 height 25
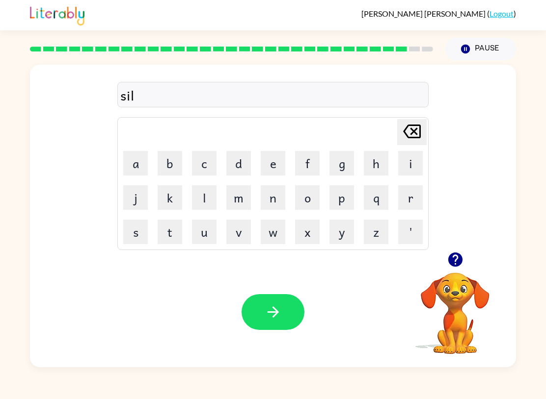
click at [239, 236] on button "v" at bounding box center [238, 232] width 25 height 25
click at [275, 166] on button "e" at bounding box center [273, 163] width 25 height 25
click at [409, 199] on button "r" at bounding box center [410, 198] width 25 height 25
click at [271, 241] on button "w" at bounding box center [273, 232] width 25 height 25
click at [269, 161] on button "e" at bounding box center [273, 163] width 25 height 25
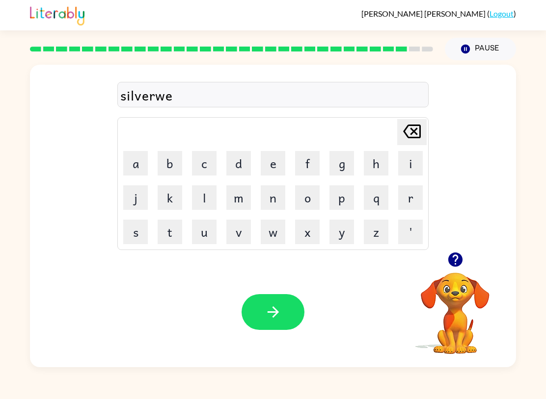
click at [413, 220] on button "'" at bounding box center [410, 232] width 25 height 25
click at [417, 130] on icon "[PERSON_NAME] last character input" at bounding box center [412, 132] width 24 height 24
click at [416, 200] on button "r" at bounding box center [410, 198] width 25 height 25
click at [276, 314] on icon "button" at bounding box center [272, 312] width 11 height 11
click at [271, 168] on button "e" at bounding box center [273, 163] width 25 height 25
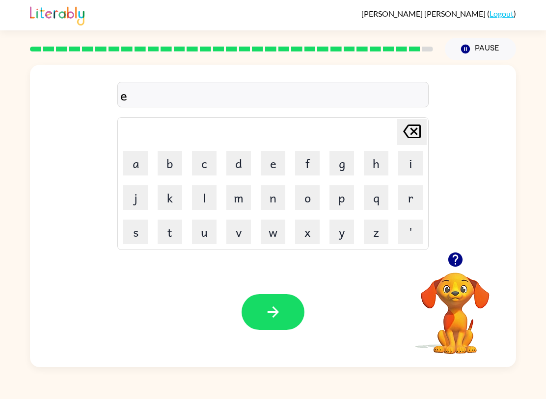
click at [269, 197] on button "n" at bounding box center [273, 198] width 25 height 25
click at [211, 163] on button "c" at bounding box center [204, 163] width 25 height 25
click at [131, 199] on button "j" at bounding box center [135, 198] width 25 height 25
click at [412, 136] on icon "[PERSON_NAME] last character input" at bounding box center [412, 132] width 24 height 24
click at [134, 174] on button "a" at bounding box center [135, 163] width 25 height 25
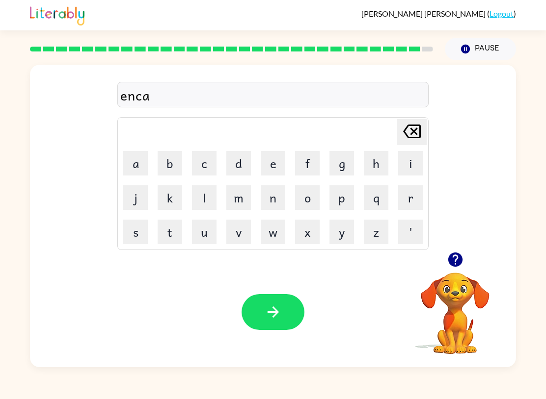
click at [207, 236] on button "u" at bounding box center [204, 232] width 25 height 25
click at [271, 201] on button "n" at bounding box center [273, 198] width 25 height 25
click at [168, 233] on button "t" at bounding box center [170, 232] width 25 height 25
click at [417, 210] on button "r" at bounding box center [410, 198] width 25 height 25
click at [415, 134] on icon at bounding box center [412, 132] width 18 height 14
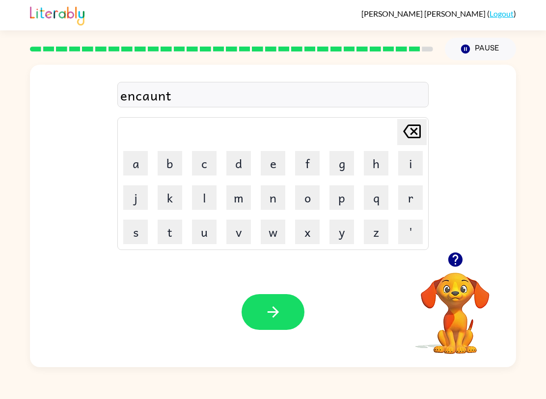
click at [272, 171] on button "e" at bounding box center [273, 163] width 25 height 25
click at [403, 193] on button "r" at bounding box center [410, 198] width 25 height 25
click at [264, 322] on button "button" at bounding box center [272, 312] width 63 height 36
